Goal: Task Accomplishment & Management: Use online tool/utility

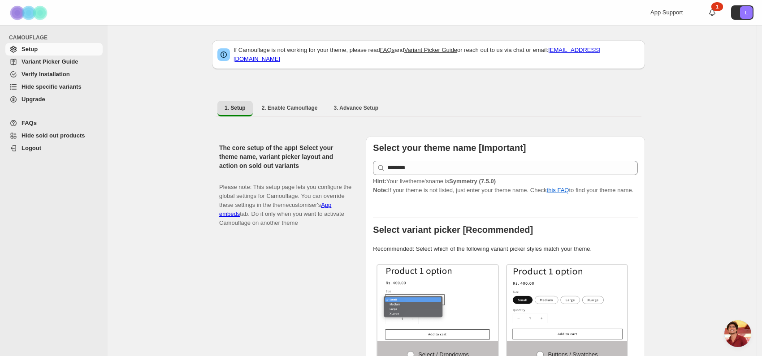
click at [69, 90] on span "Hide specific variants" at bounding box center [52, 86] width 60 height 7
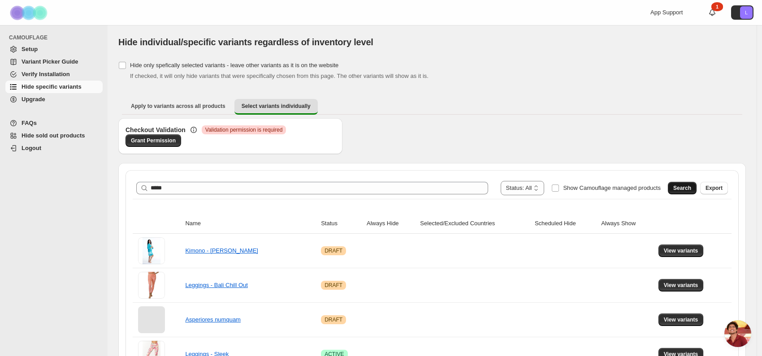
type input "*****"
click at [683, 191] on span "Search" at bounding box center [682, 188] width 18 height 7
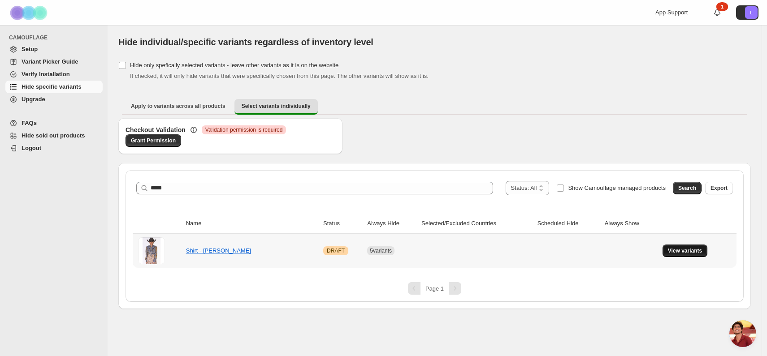
click at [670, 249] on span "View variants" at bounding box center [685, 250] width 35 height 7
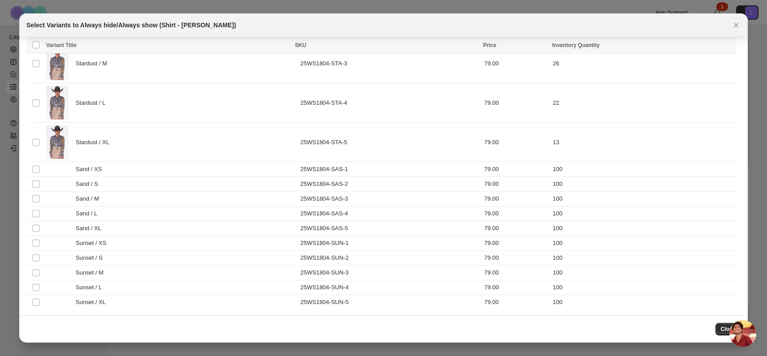
scroll to position [312, 0]
click at [32, 169] on span ":r7:" at bounding box center [36, 168] width 8 height 8
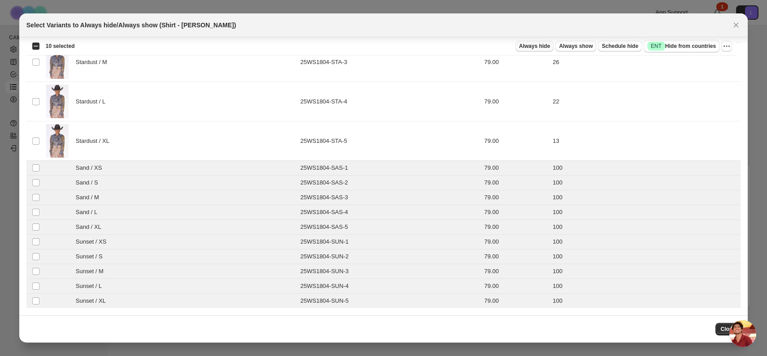
click at [538, 48] on span "Always hide" at bounding box center [534, 46] width 31 height 7
